Goal: Information Seeking & Learning: Find specific page/section

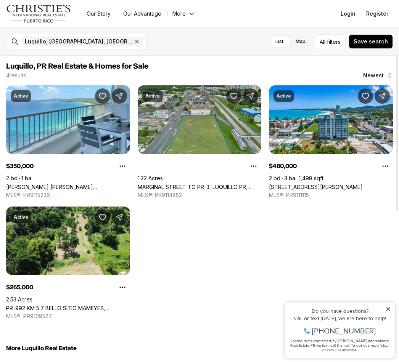
click at [136, 42] on icon "button" at bounding box center [137, 41] width 3 height 3
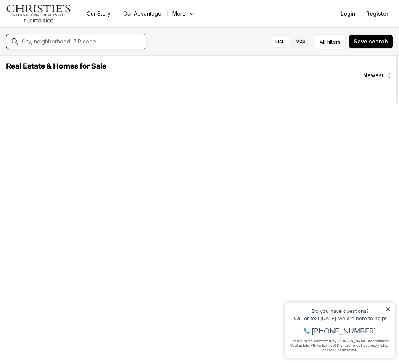
click at [64, 44] on input "text" at bounding box center [82, 41] width 121 height 7
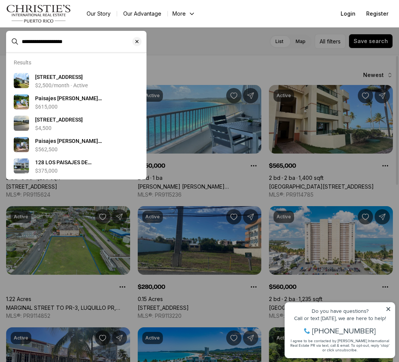
type input "**********"
